Goal: Information Seeking & Learning: Learn about a topic

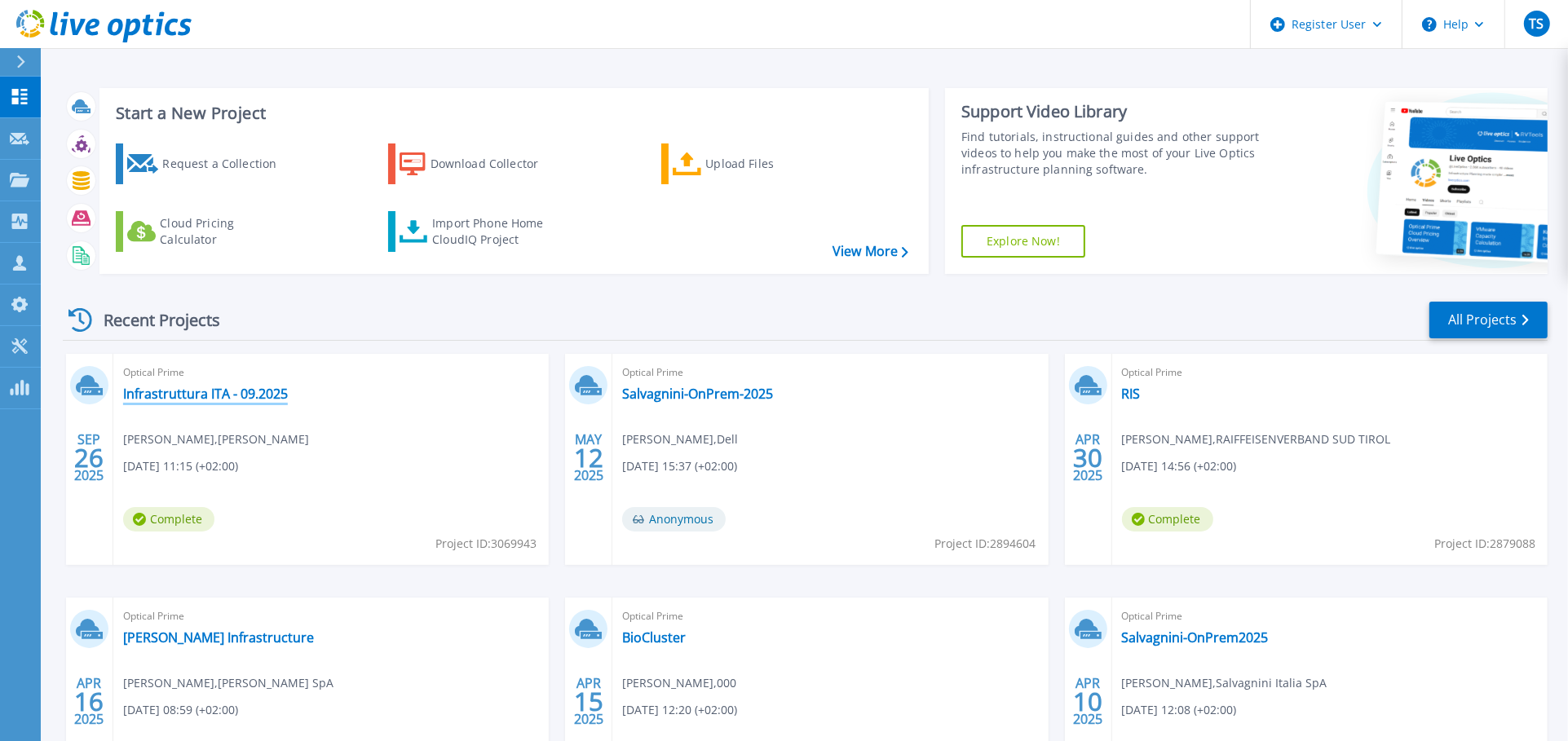
click at [258, 386] on link "Infrastruttura ITA - 09.2025" at bounding box center [206, 394] width 165 height 16
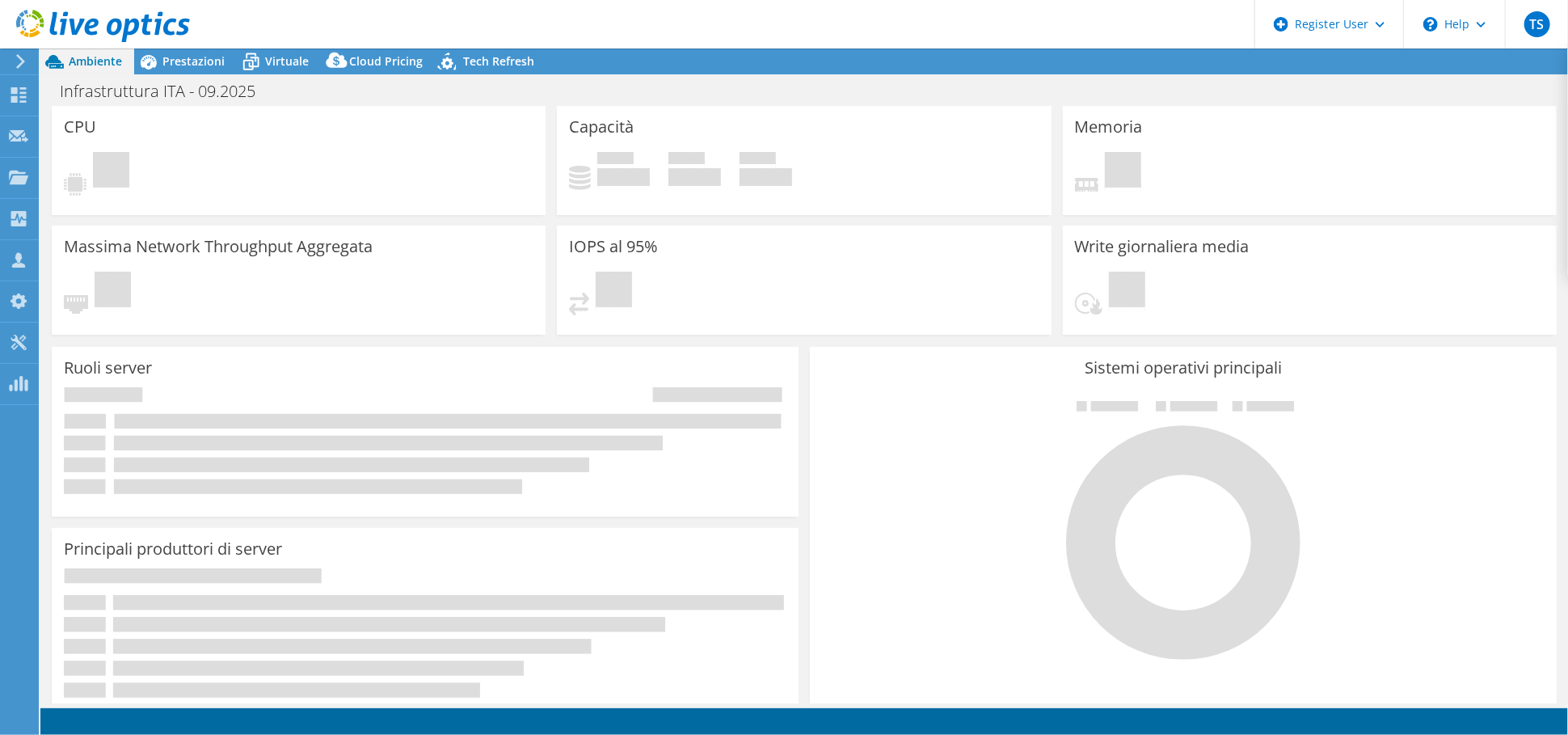
select select "EUFrankfurt"
select select "EUR"
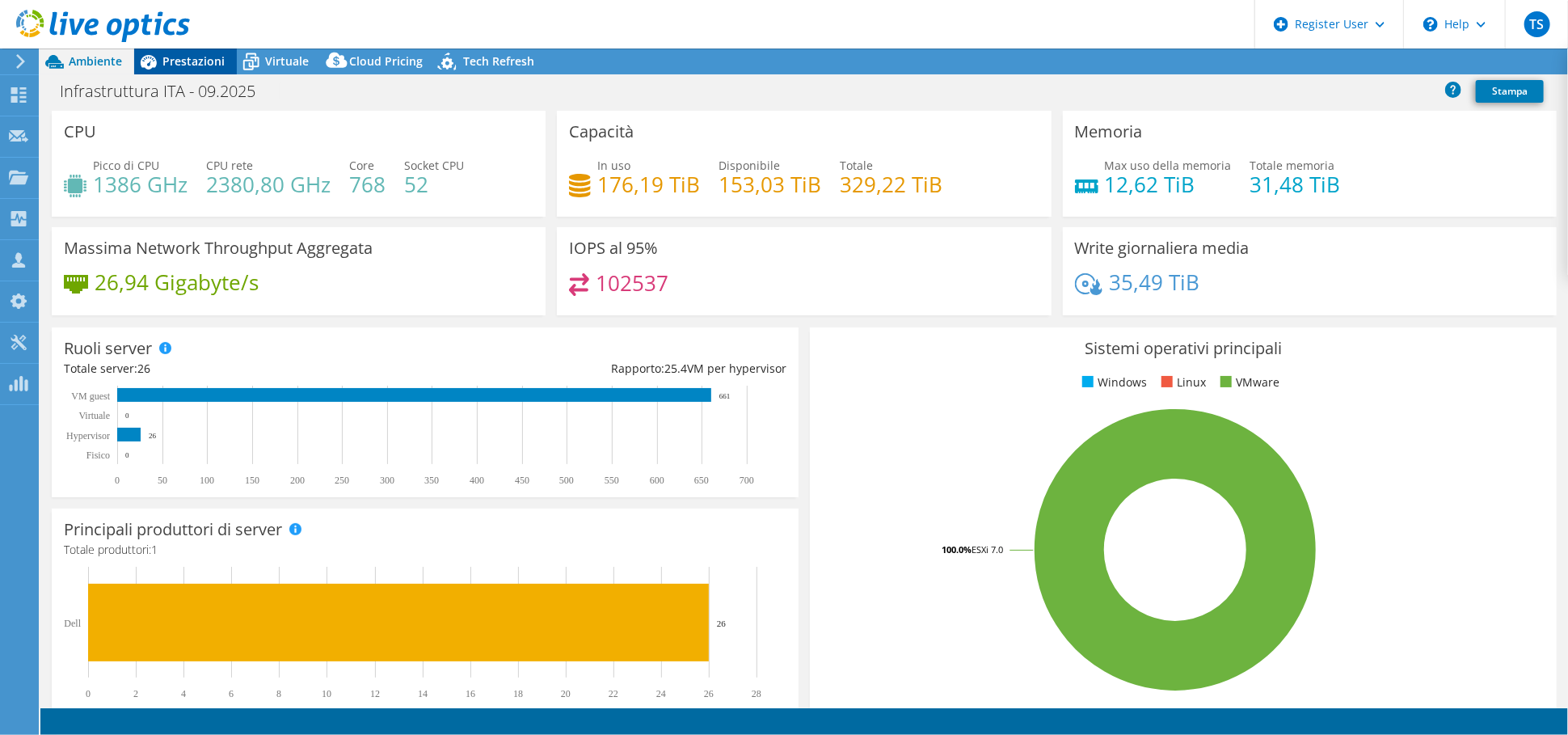
click at [182, 62] on span "Prestazioni" at bounding box center [193, 61] width 63 height 15
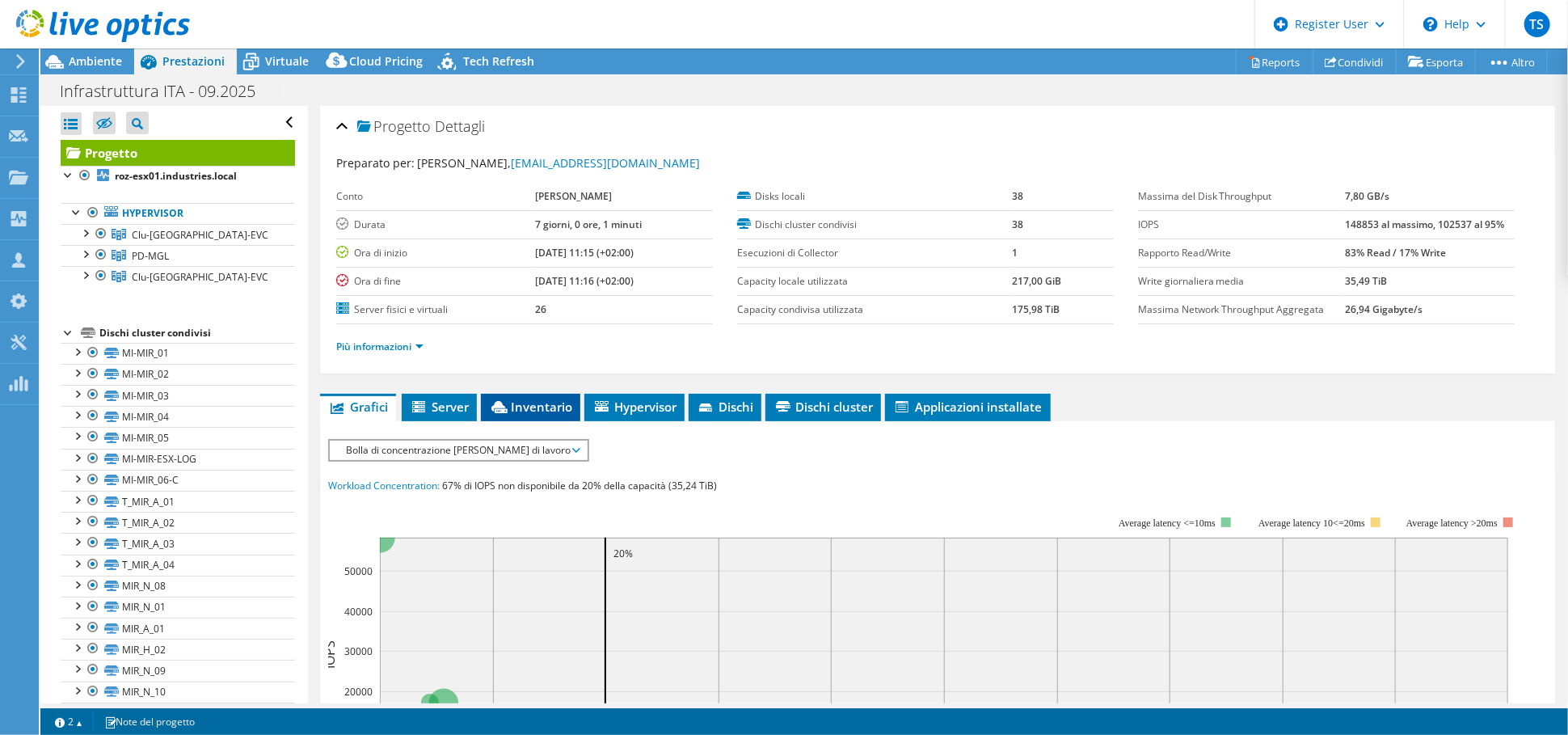
click at [545, 405] on span "Inventario" at bounding box center [530, 407] width 83 height 16
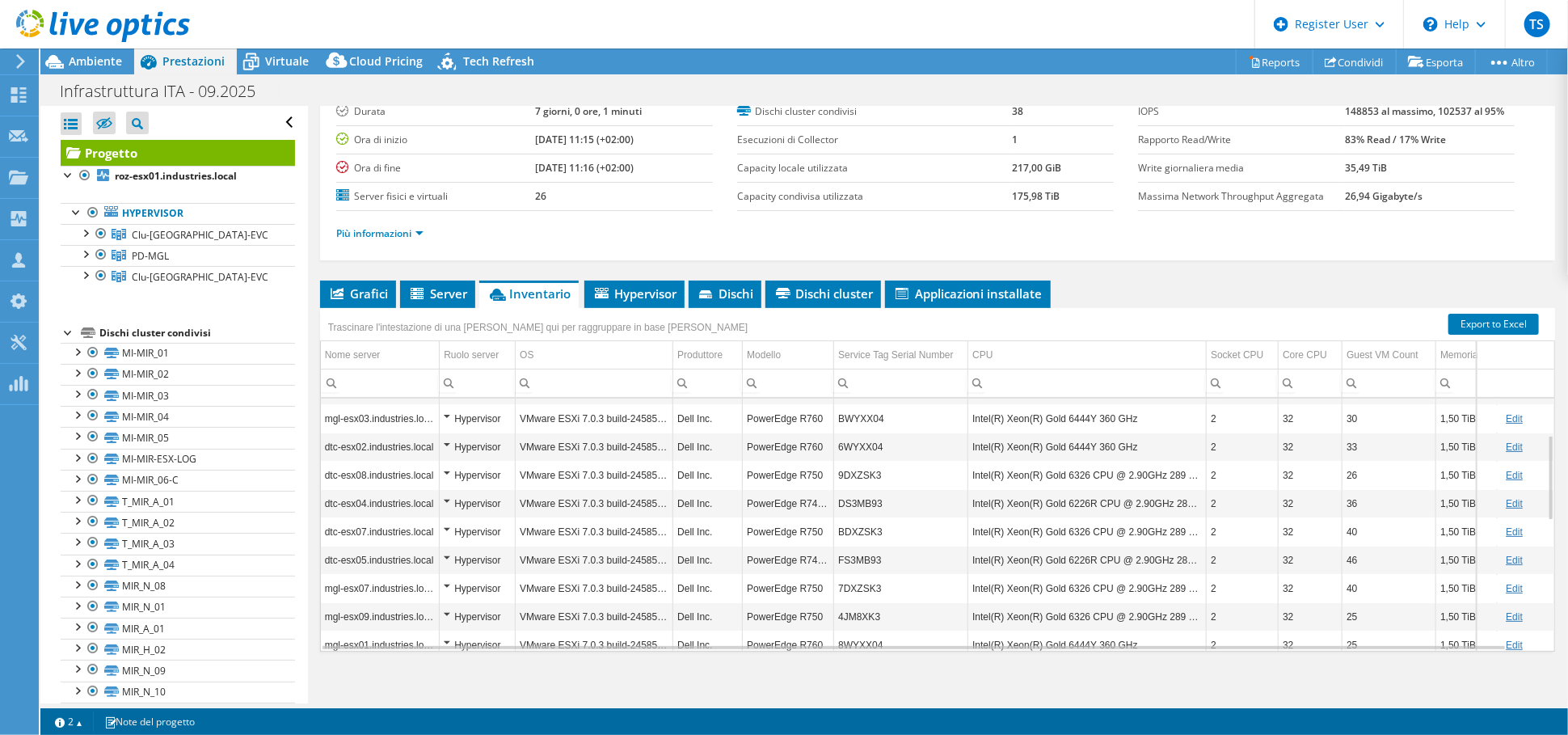
scroll to position [121, 0]
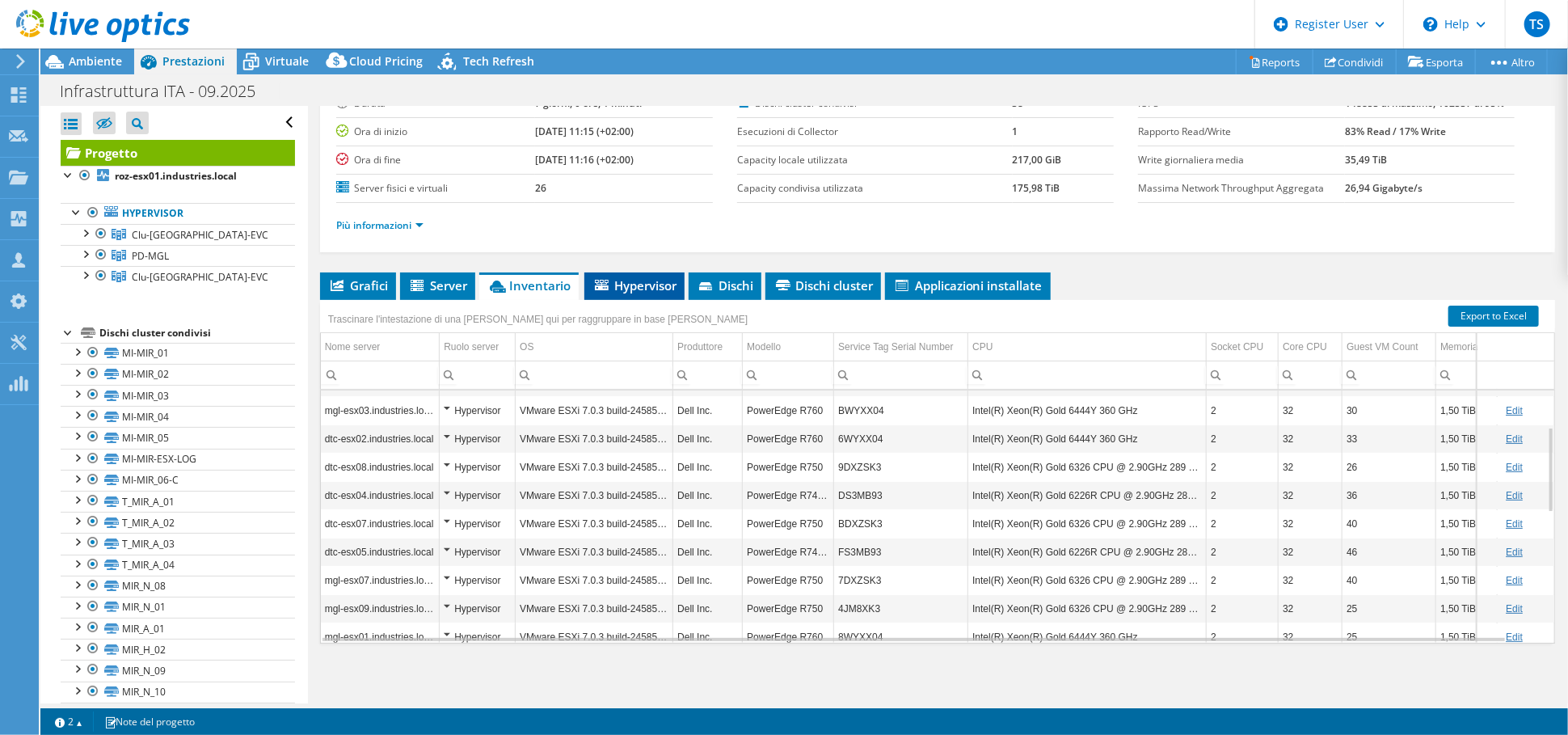
click at [643, 285] on span "Hypervisor" at bounding box center [634, 285] width 84 height 16
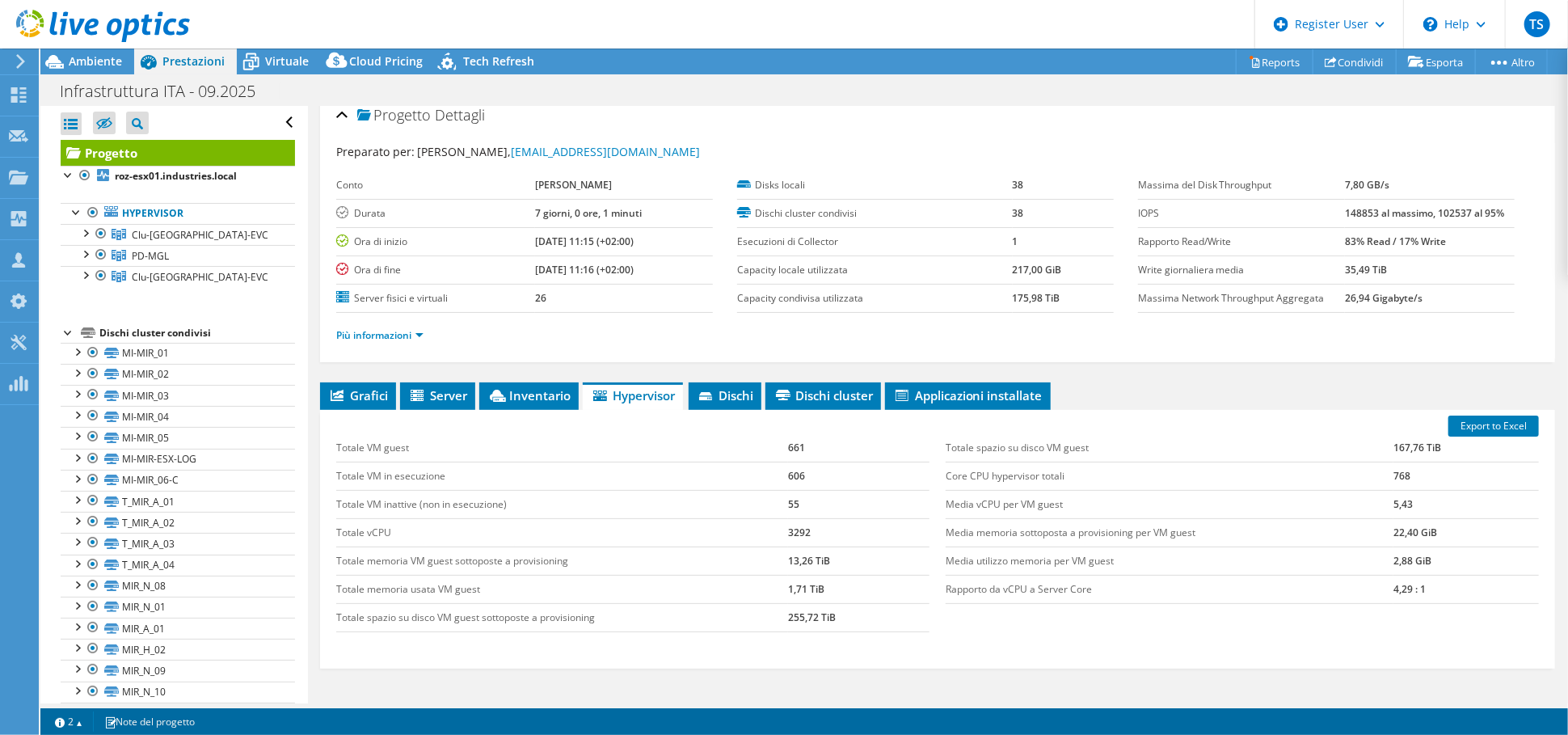
scroll to position [0, 0]
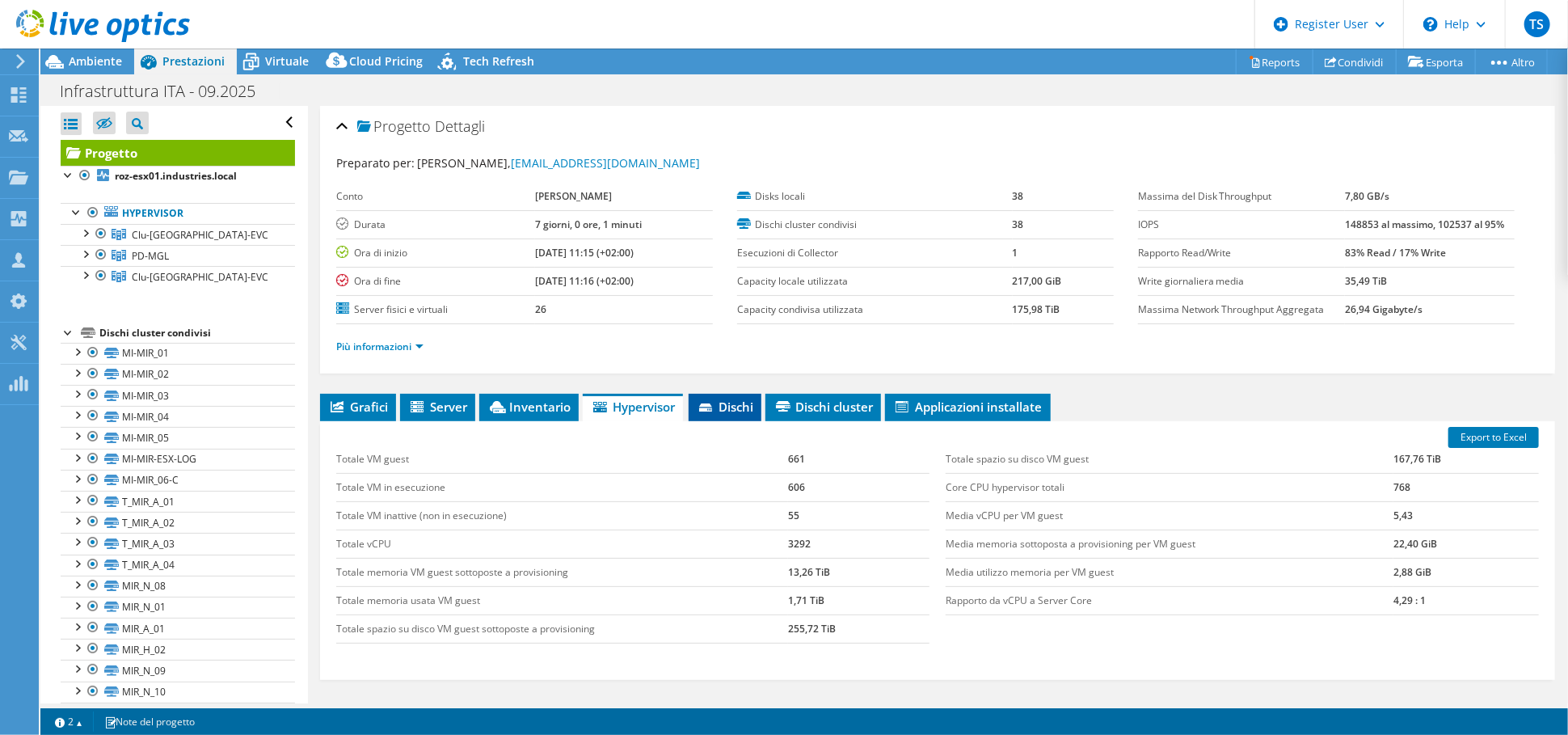
click at [737, 402] on span "Dischi" at bounding box center [725, 407] width 56 height 16
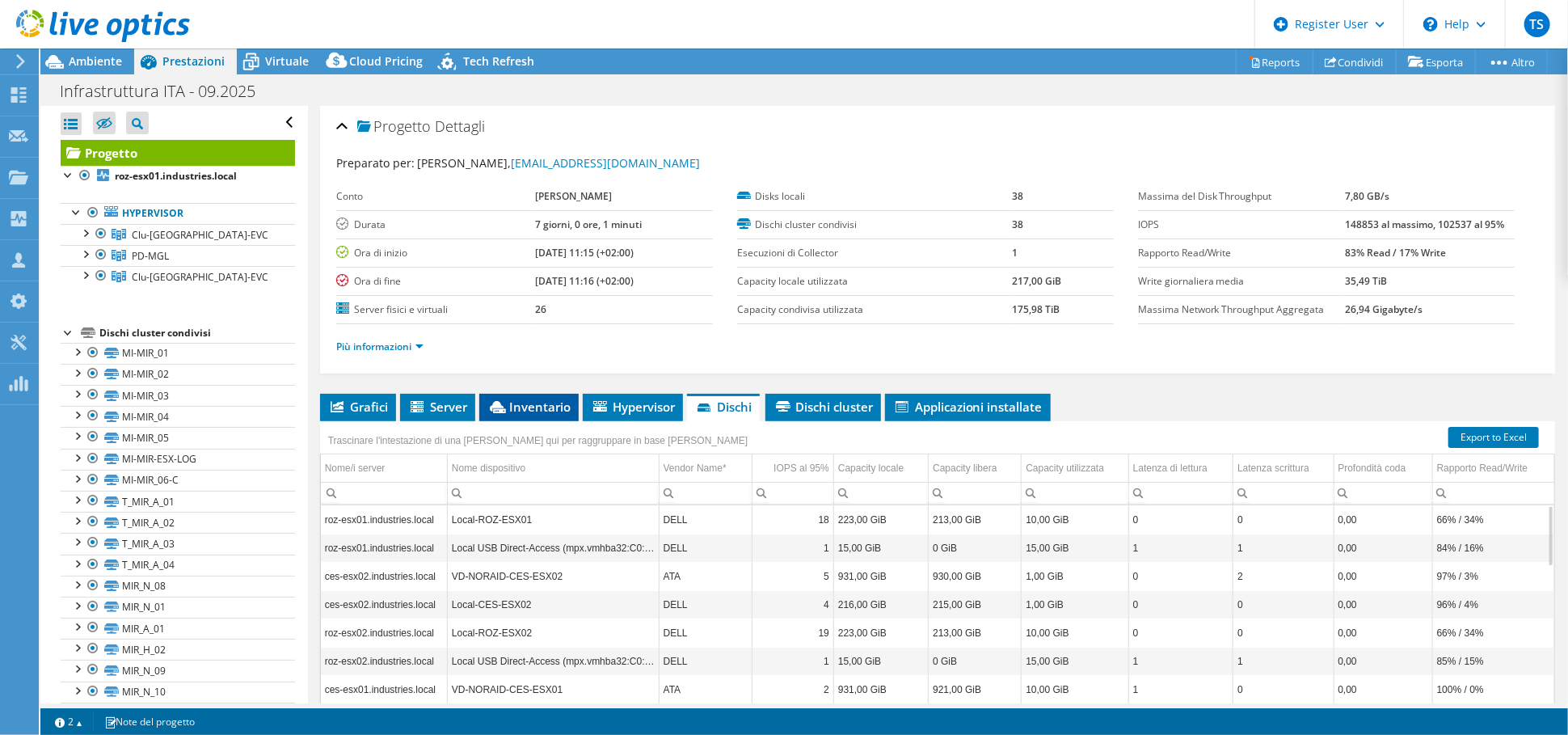
click at [533, 399] on span "Inventario" at bounding box center [529, 407] width 83 height 16
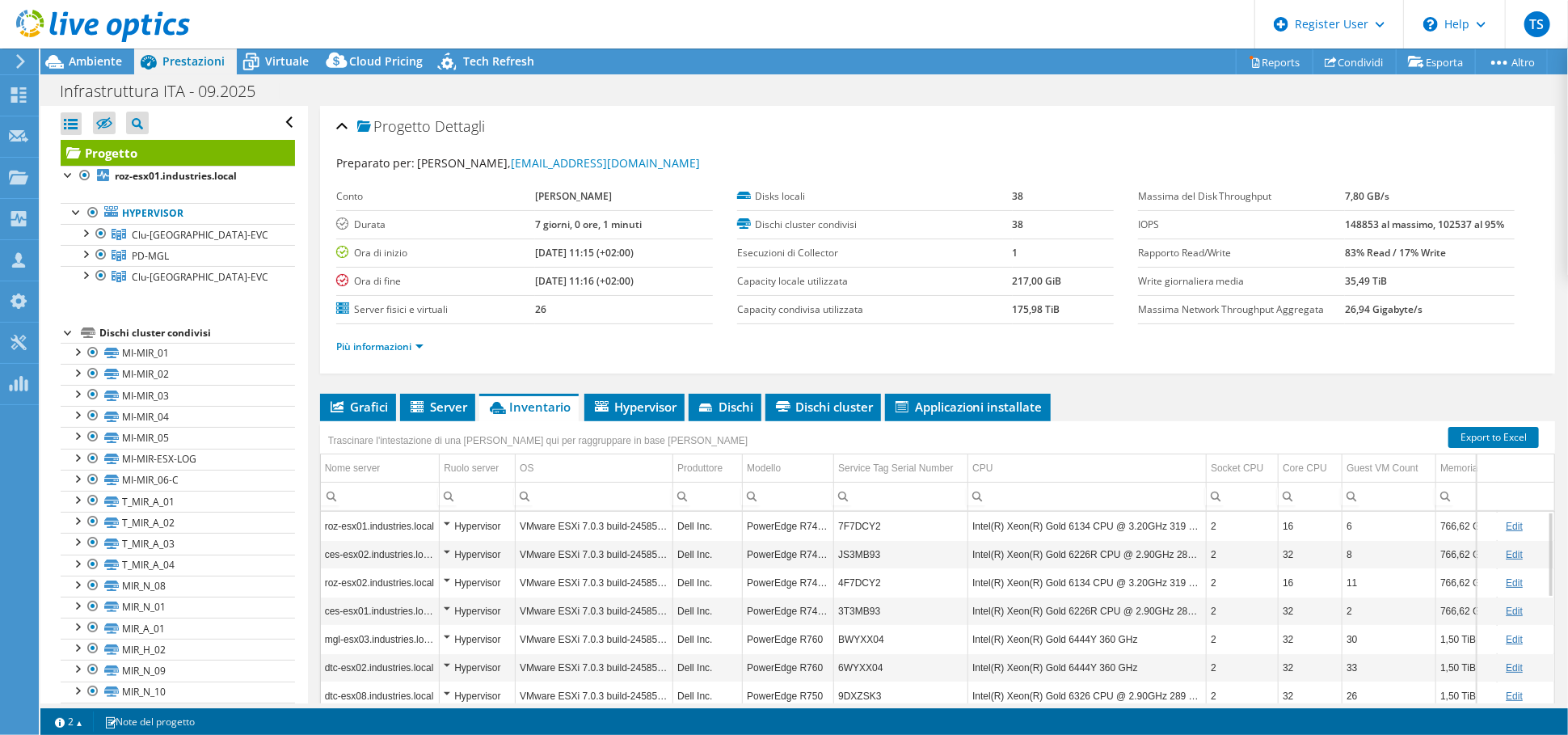
scroll to position [2, 0]
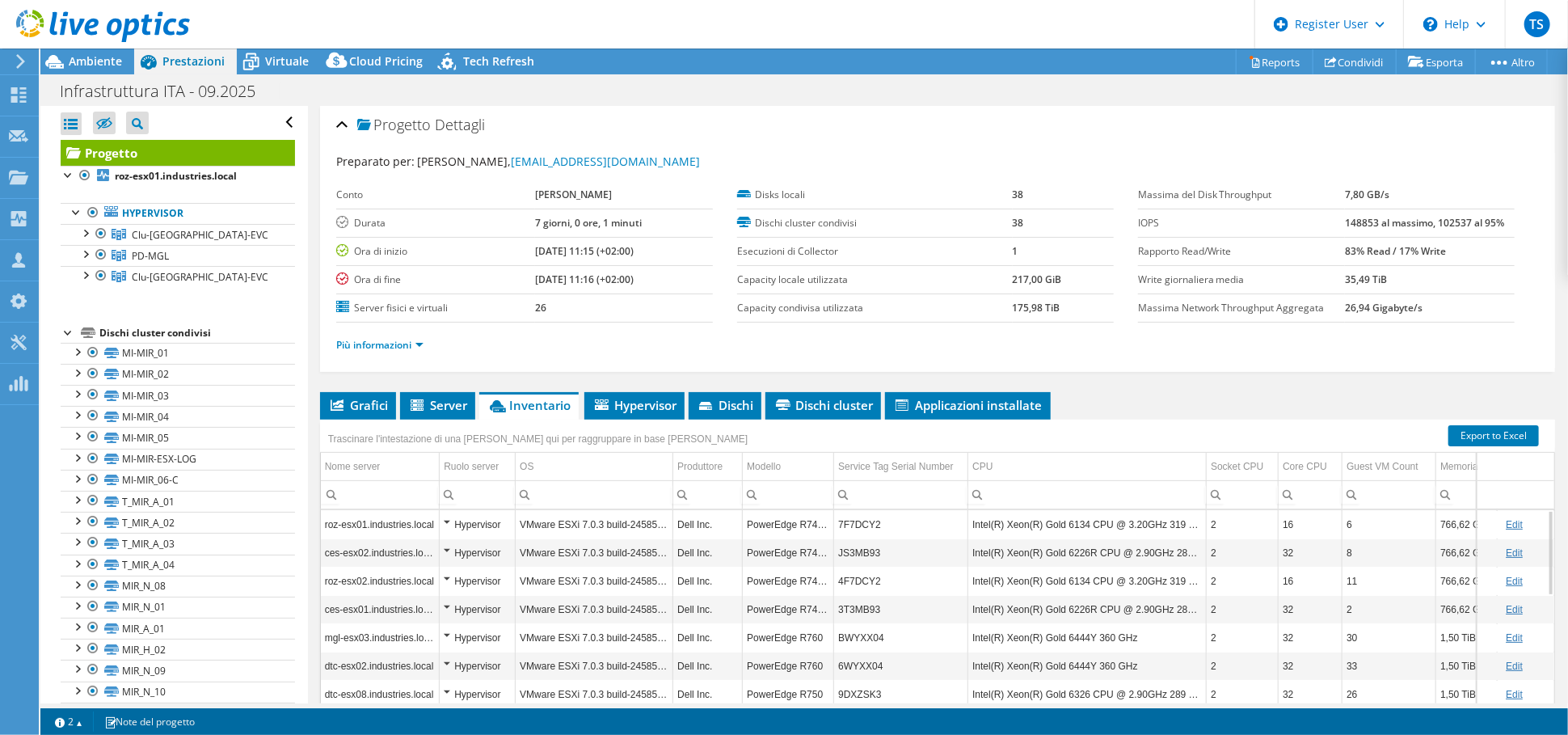
drag, startPoint x: 910, startPoint y: 511, endPoint x: 1100, endPoint y: 542, distance: 192.5
drag, startPoint x: 1060, startPoint y: 585, endPoint x: 1245, endPoint y: 594, distance: 185.2
click at [456, 520] on div "Hypervisor" at bounding box center [478, 524] width 67 height 19
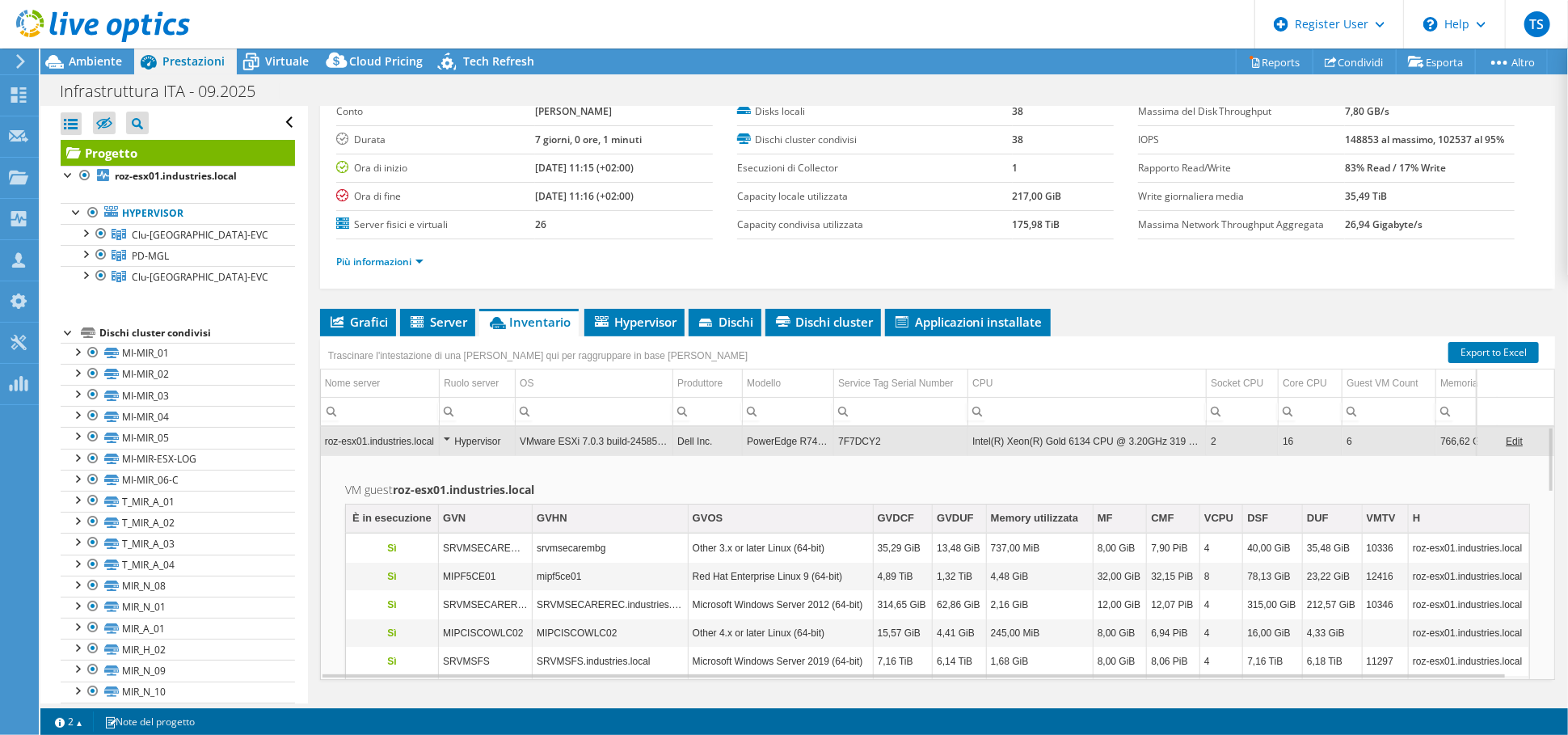
scroll to position [32, 0]
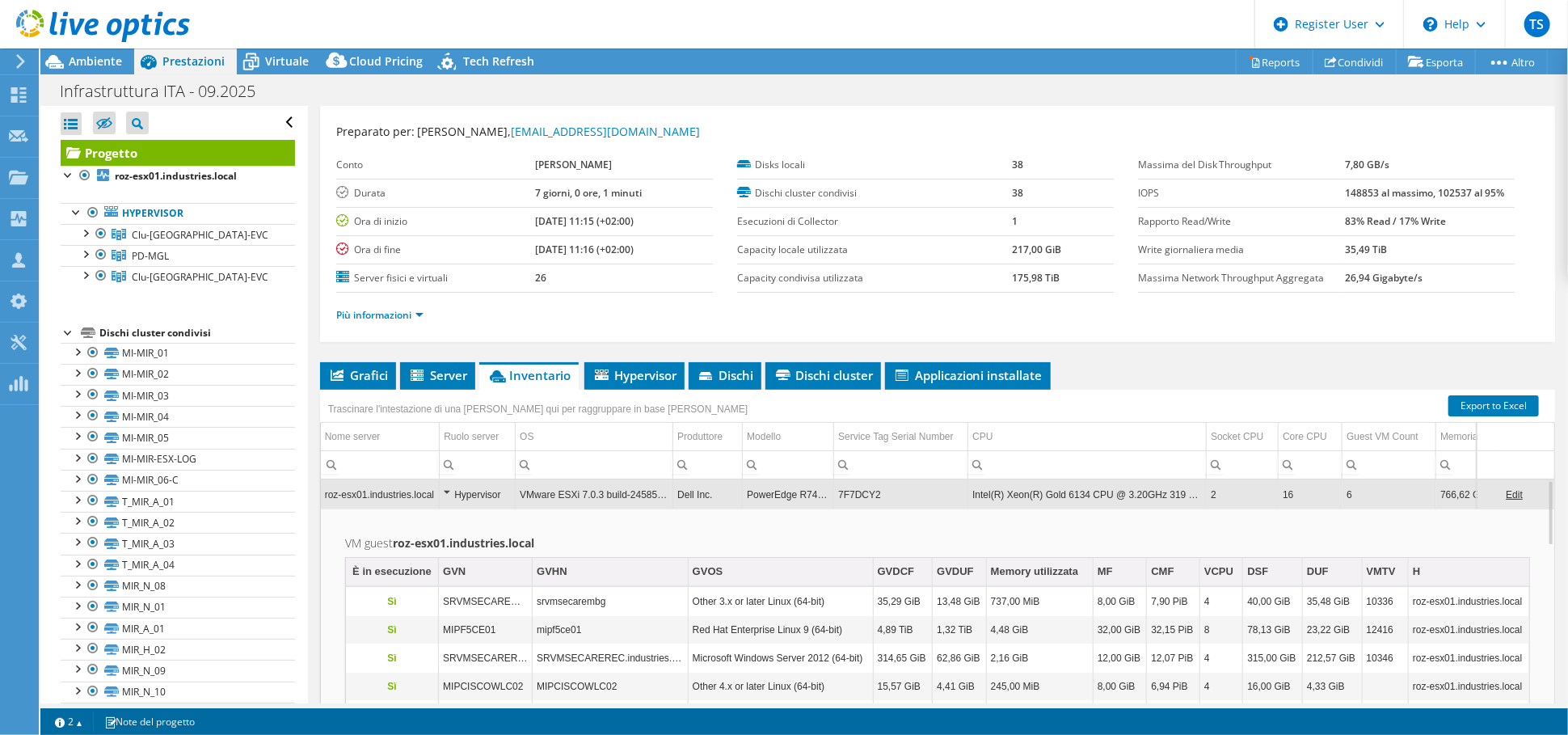
click at [536, 495] on td "VMware ESXi 7.0.3 build-24585291" at bounding box center [595, 494] width 158 height 28
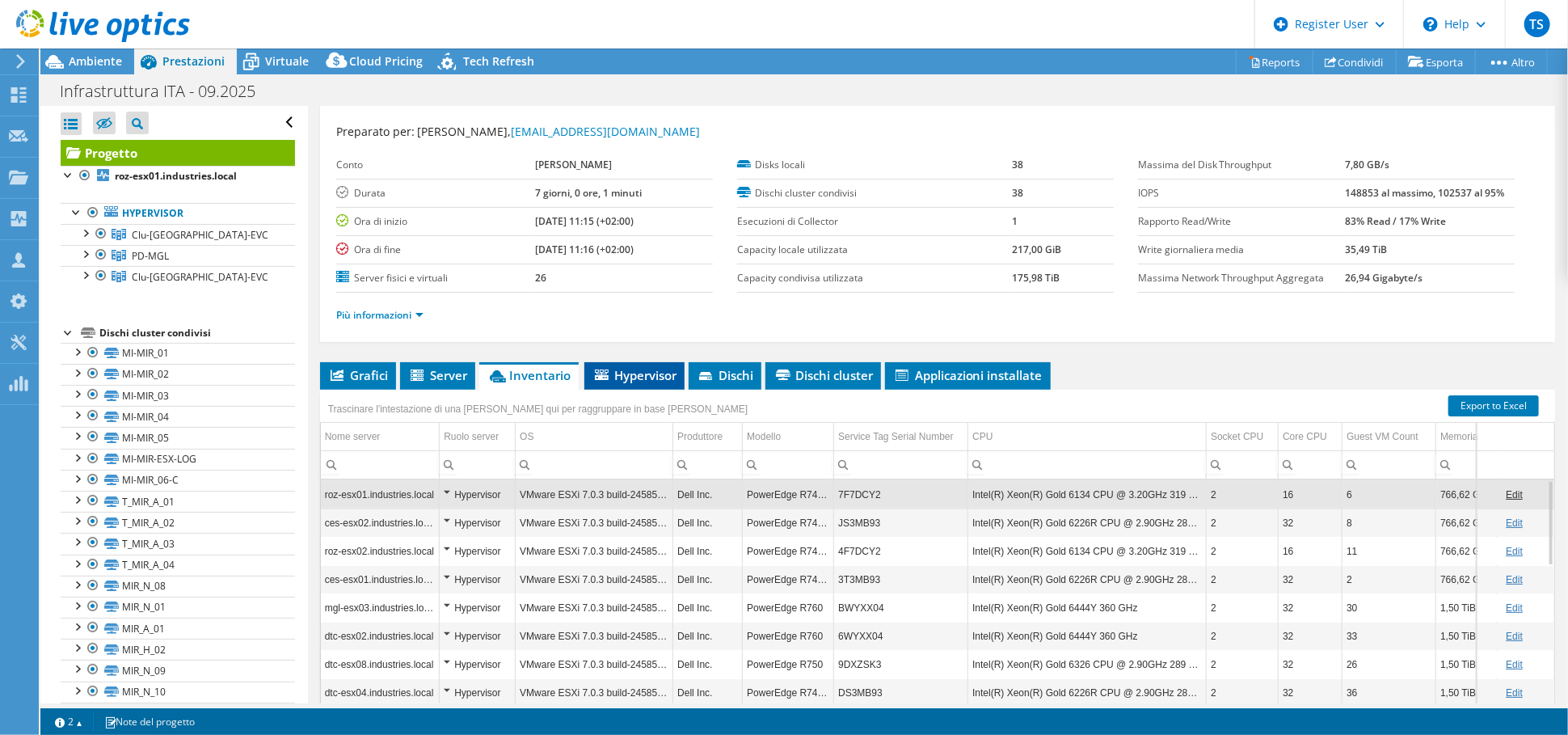
click at [645, 367] on span "Hypervisor" at bounding box center [634, 375] width 84 height 16
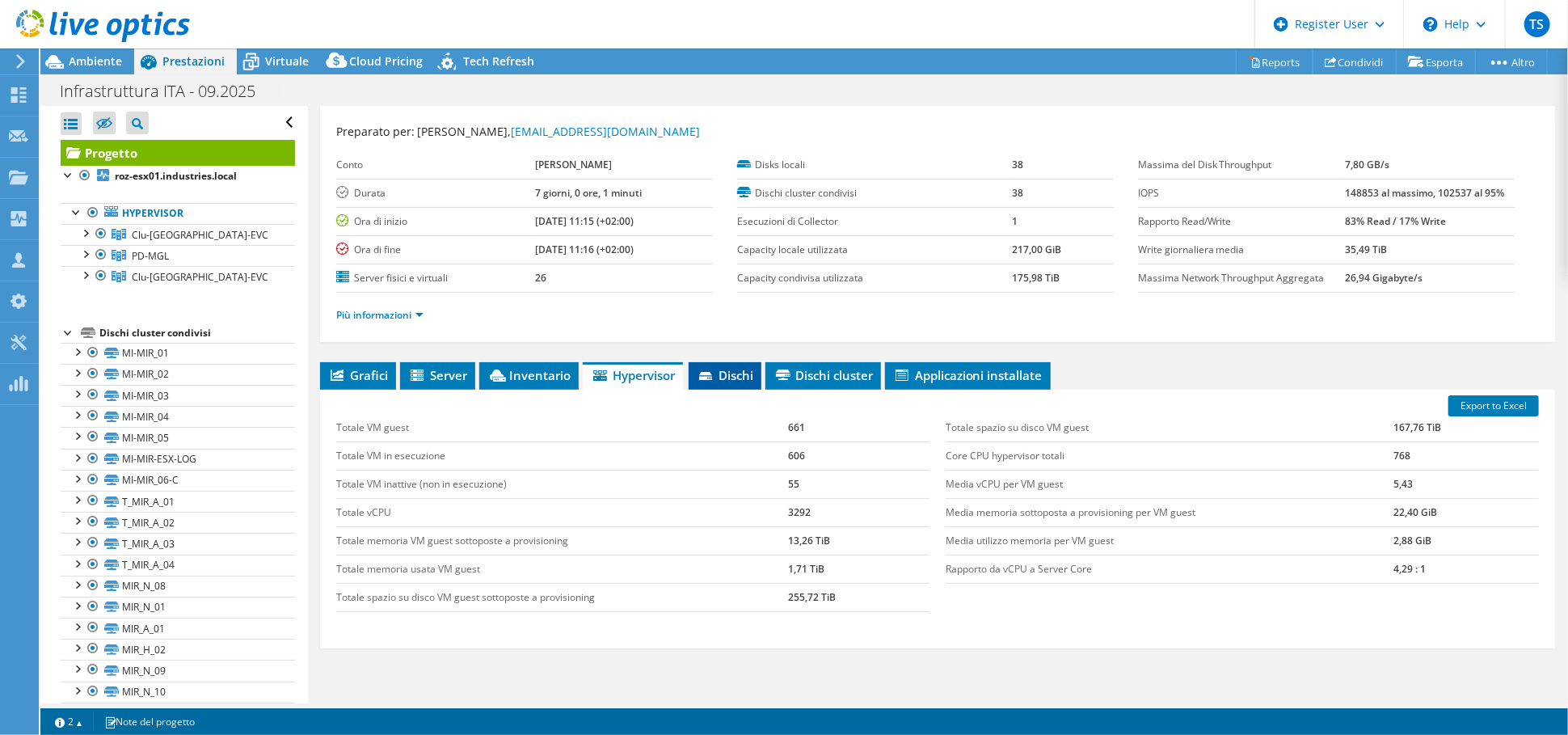
click at [730, 373] on span "Dischi" at bounding box center [725, 375] width 56 height 16
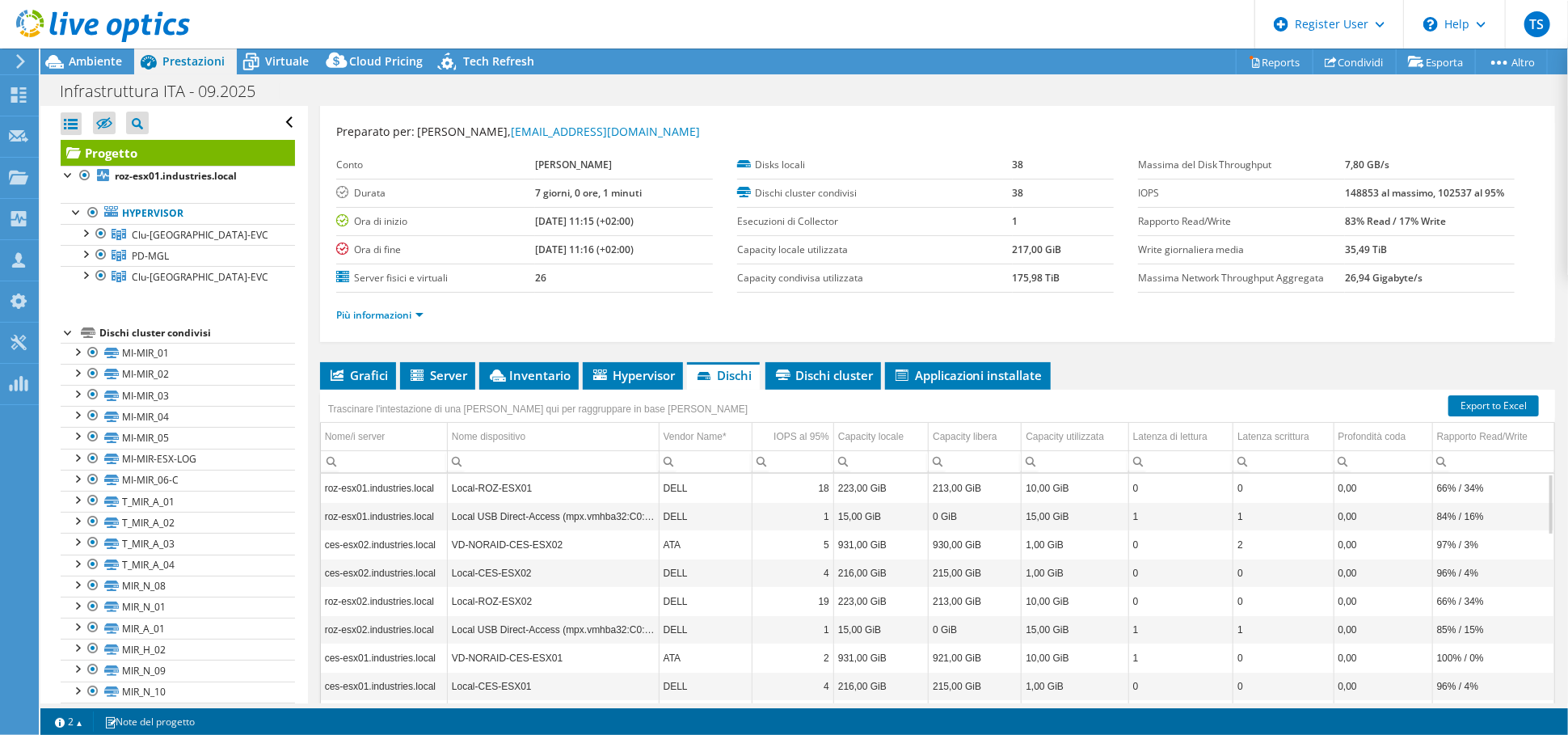
drag, startPoint x: 906, startPoint y: 513, endPoint x: 1082, endPoint y: 517, distance: 176.0
click at [811, 371] on span "Dischi cluster" at bounding box center [823, 375] width 100 height 16
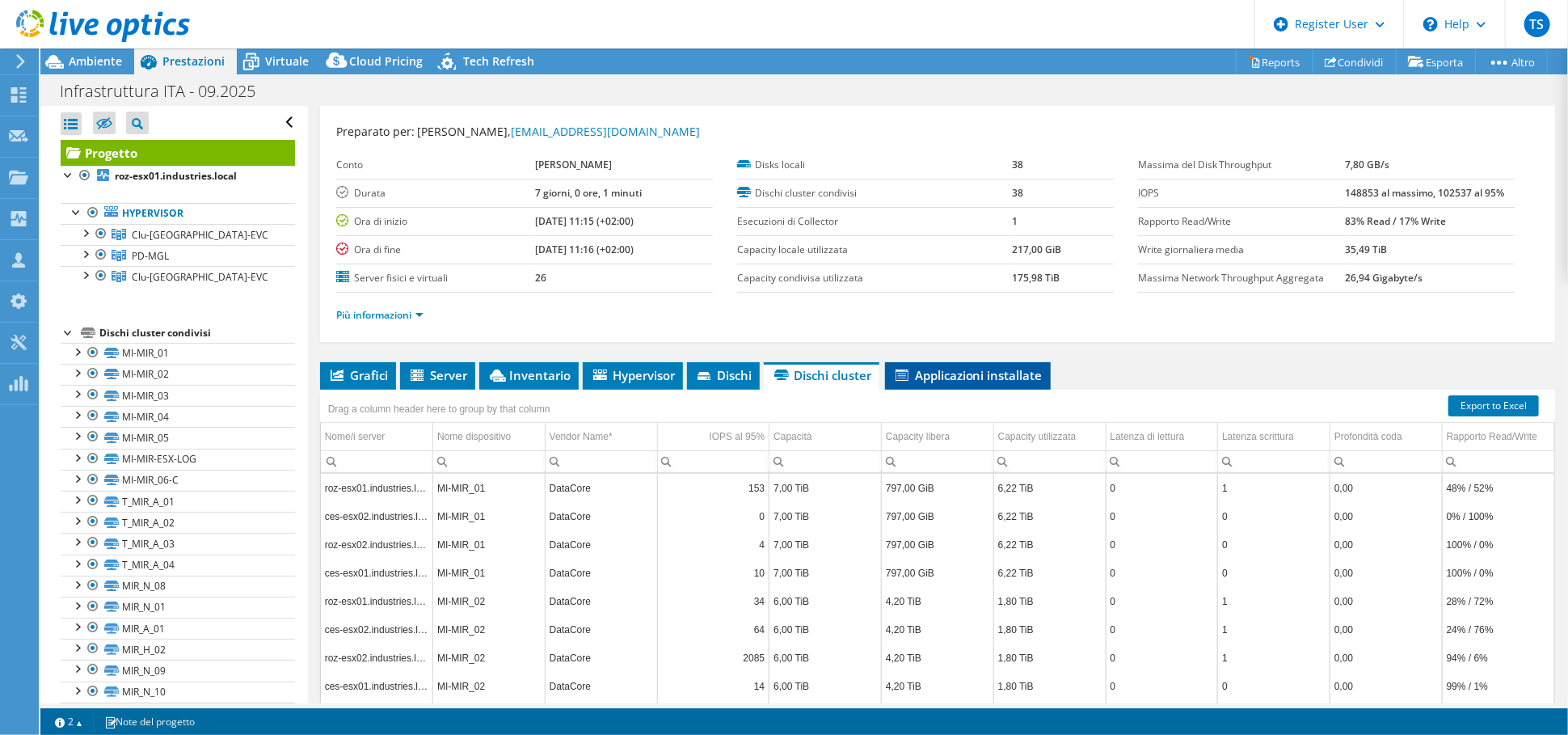
click at [1011, 376] on span "Applicazioni installate" at bounding box center [967, 375] width 150 height 16
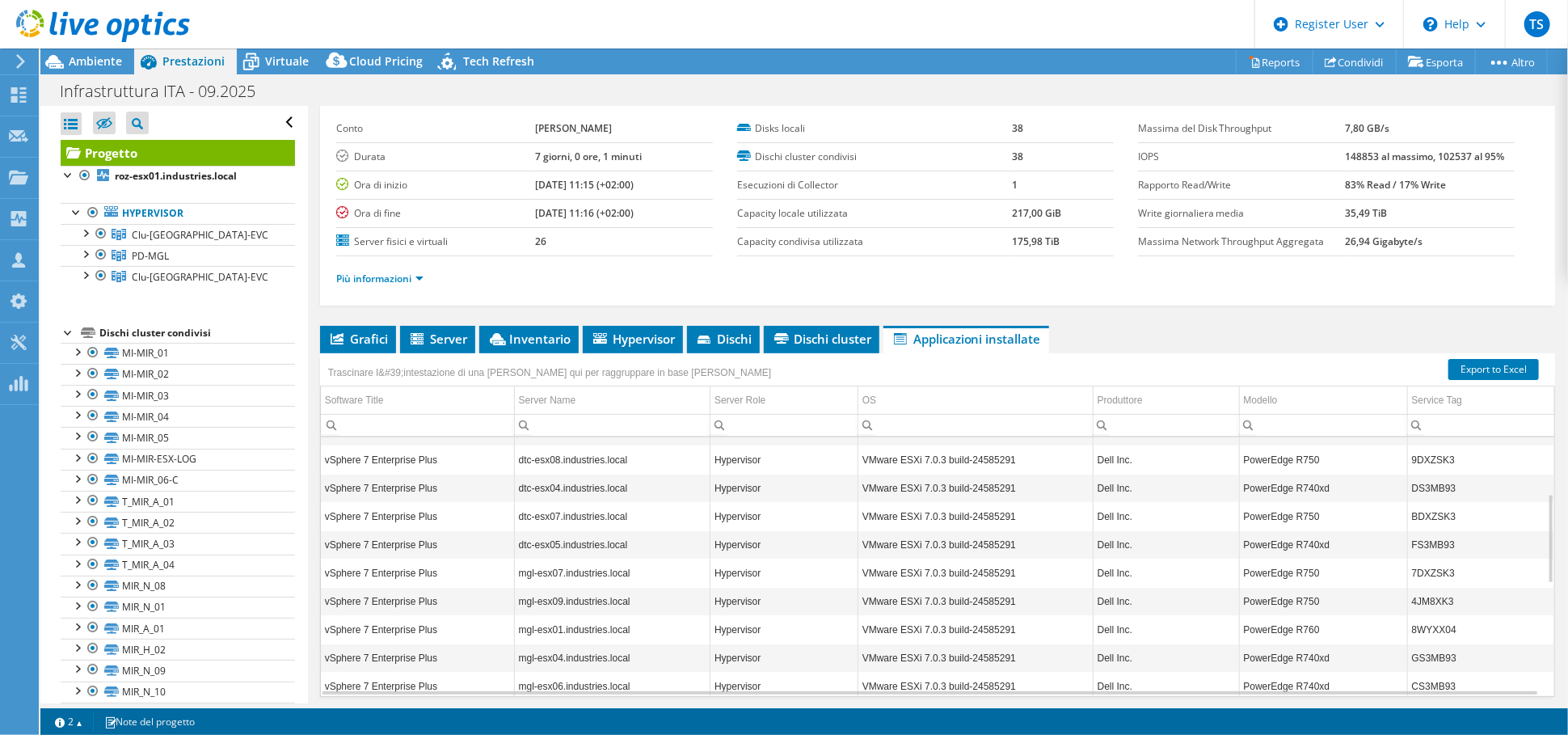
scroll to position [0, 0]
